Goal: Navigation & Orientation: Find specific page/section

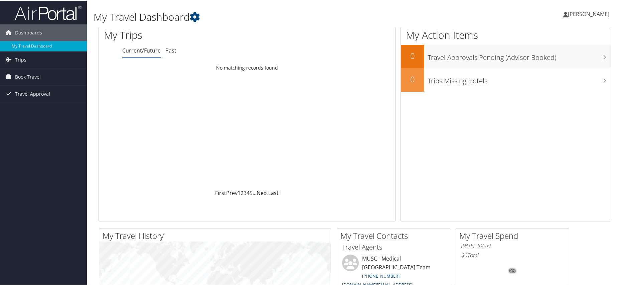
click at [573, 15] on span "[PERSON_NAME]" at bounding box center [588, 13] width 41 height 7
click at [540, 37] on link "My Settings" at bounding box center [571, 36] width 75 height 11
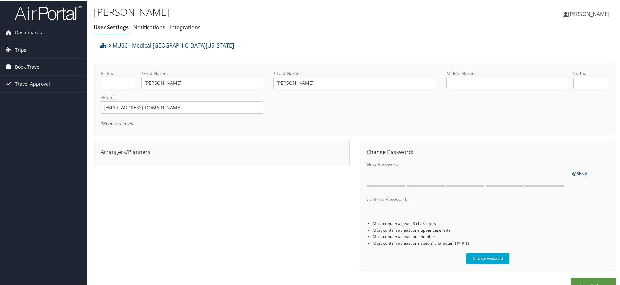
click at [23, 66] on span "Book Travel" at bounding box center [28, 66] width 26 height 17
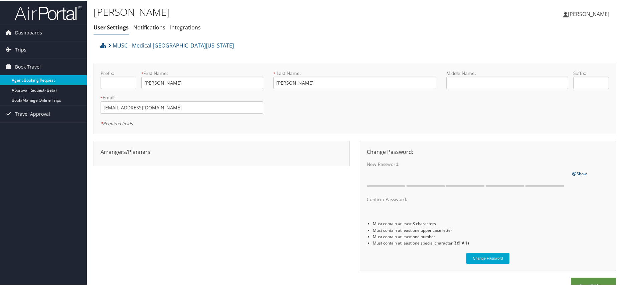
click at [33, 80] on link "Agent Booking Request" at bounding box center [43, 80] width 87 height 10
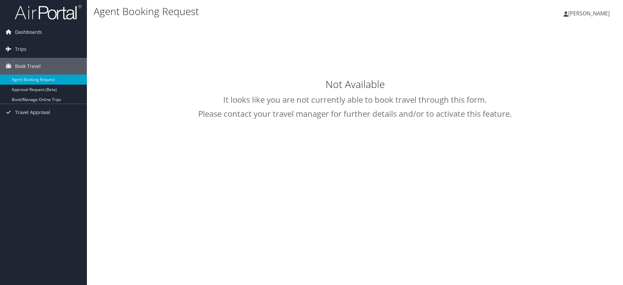
select select "[DOMAIN_NAME][EMAIL_ADDRESS][DOMAIN_NAME]"
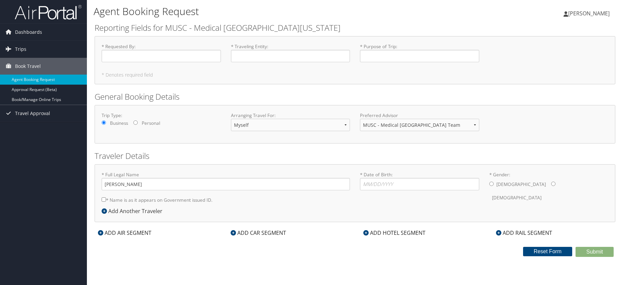
click at [587, 15] on span "[PERSON_NAME]" at bounding box center [588, 13] width 41 height 7
click at [565, 60] on link "View Travel Profile" at bounding box center [572, 59] width 75 height 11
click at [34, 100] on link "Book/Manage Online Trips" at bounding box center [43, 100] width 87 height 10
click at [578, 17] on span "[PERSON_NAME]" at bounding box center [588, 13] width 41 height 7
click at [554, 50] on link "Travel Agency Contacts" at bounding box center [572, 47] width 75 height 11
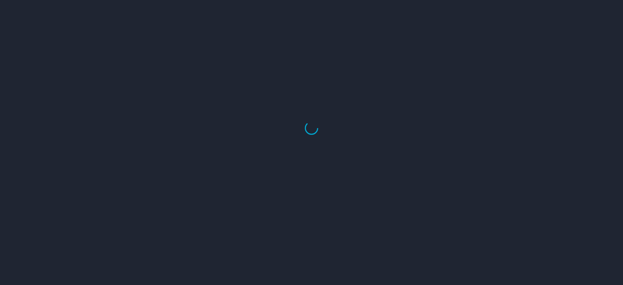
select select "US"
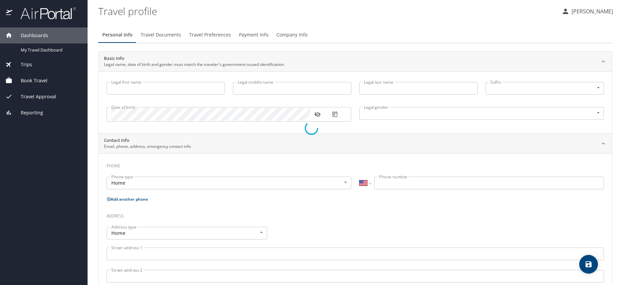
type input "[PERSON_NAME]"
type input "Undisclosed"
select select "US"
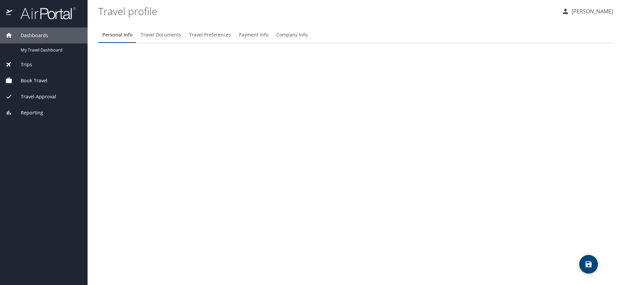
select select "US"
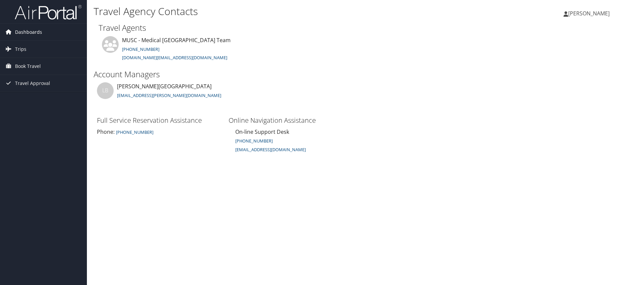
click at [22, 32] on span "Dashboards" at bounding box center [28, 32] width 27 height 17
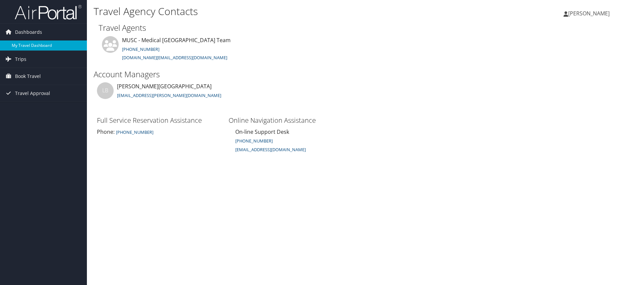
click at [29, 45] on link "My Travel Dashboard" at bounding box center [43, 45] width 87 height 10
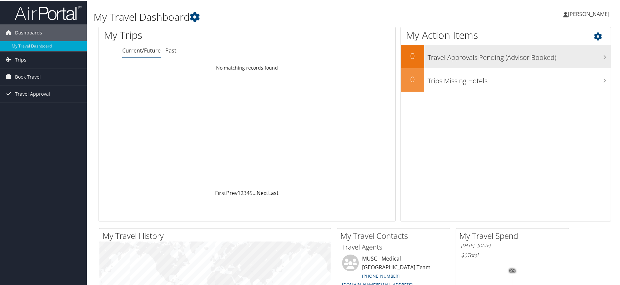
click at [603, 59] on icon at bounding box center [604, 56] width 3 height 5
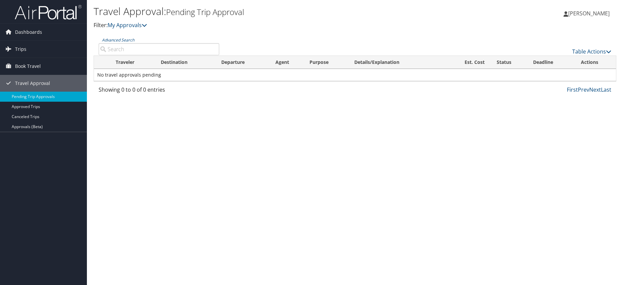
click at [606, 12] on span "[PERSON_NAME]" at bounding box center [588, 13] width 41 height 7
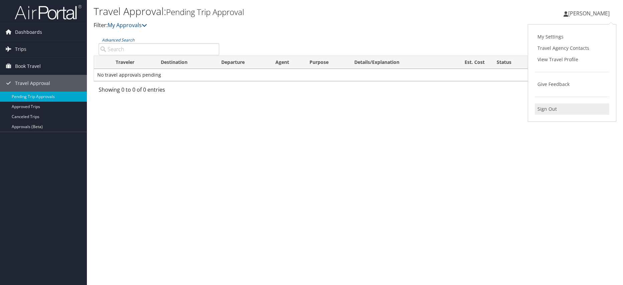
click at [547, 111] on link "Sign Out" at bounding box center [572, 108] width 75 height 11
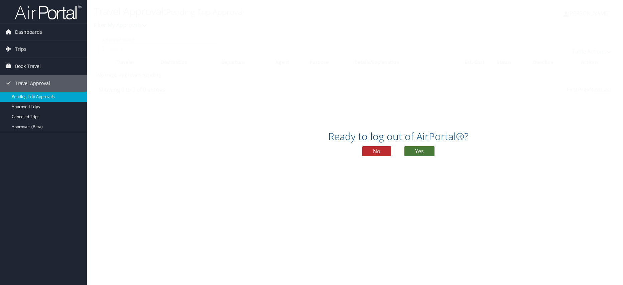
click at [416, 150] on button "Yes" at bounding box center [419, 151] width 30 height 10
